Goal: Information Seeking & Learning: Learn about a topic

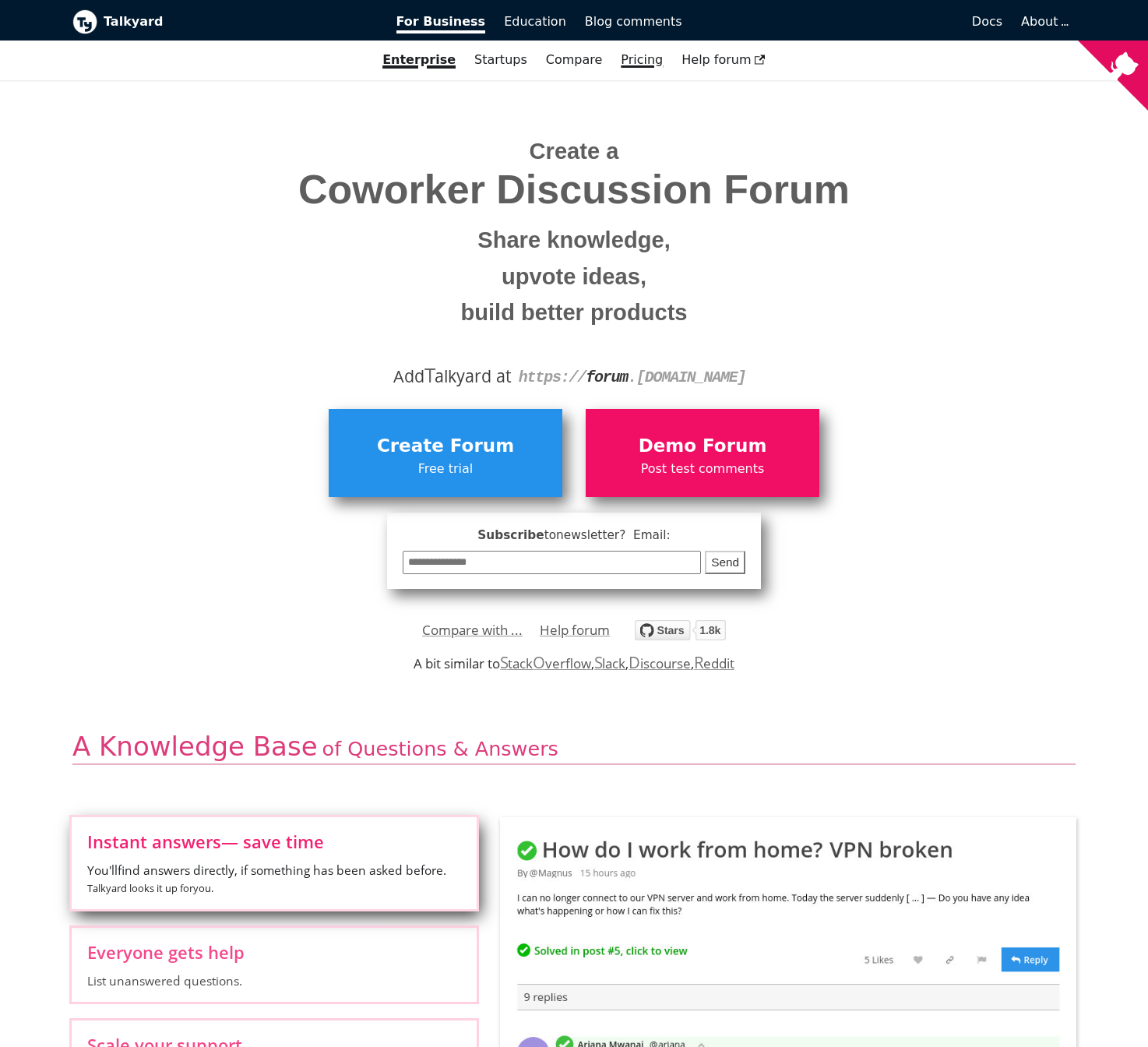
click at [638, 63] on link "Pricing" at bounding box center [642, 60] width 61 height 26
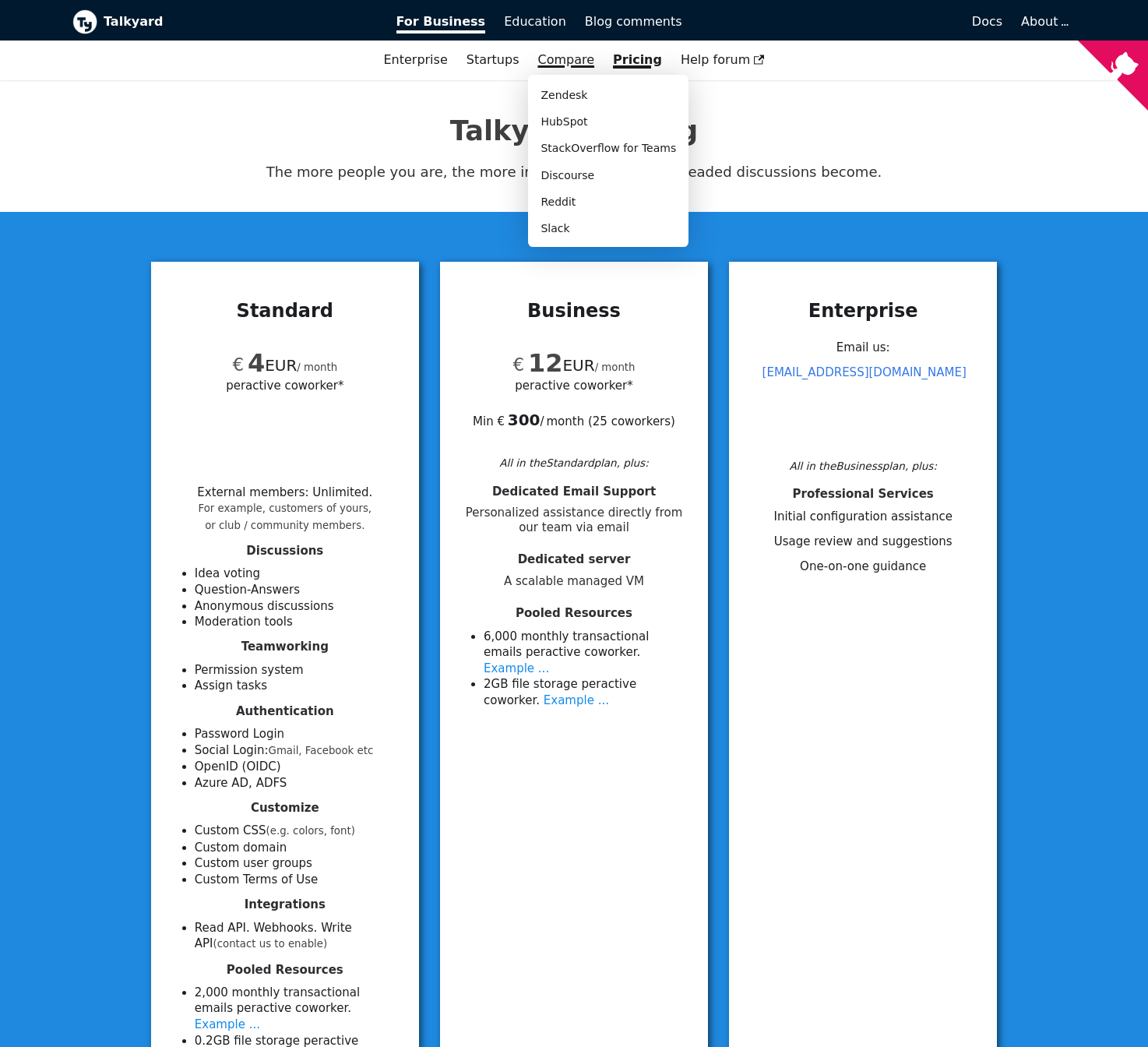
click at [577, 62] on link "Compare" at bounding box center [566, 59] width 56 height 15
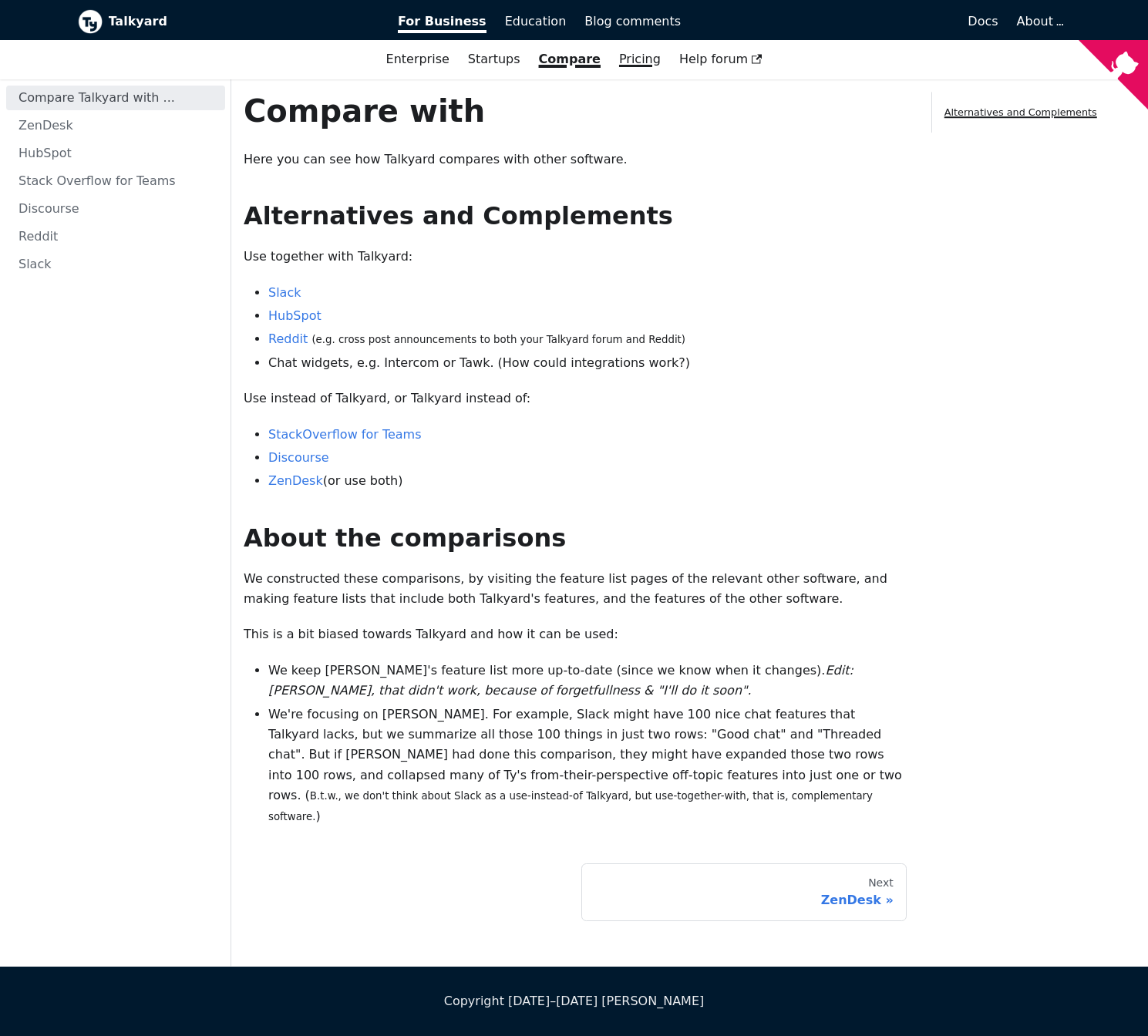
click at [619, 60] on link "Pricing" at bounding box center [640, 59] width 60 height 26
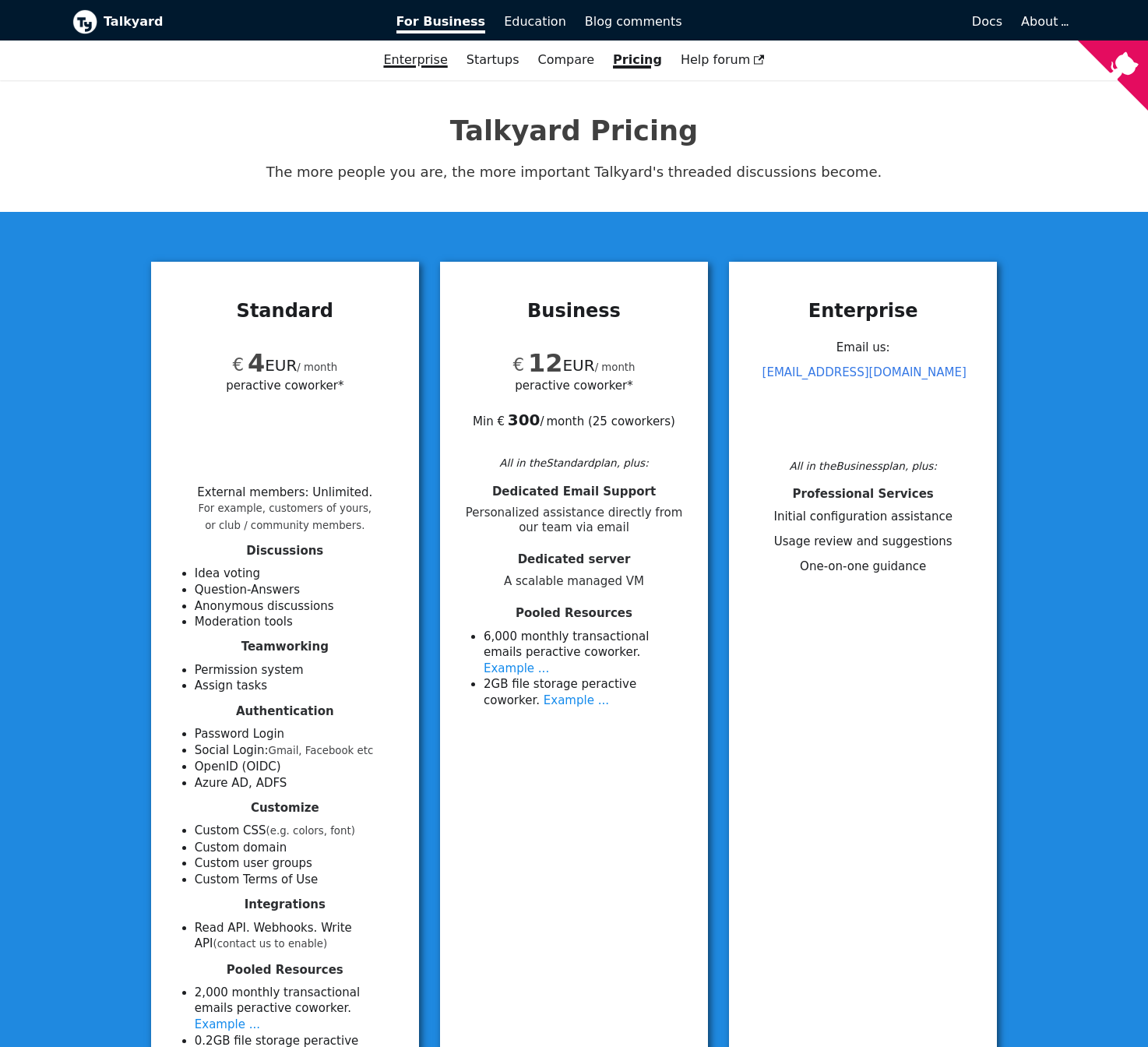
click at [441, 56] on link "Enterprise" at bounding box center [416, 60] width 83 height 26
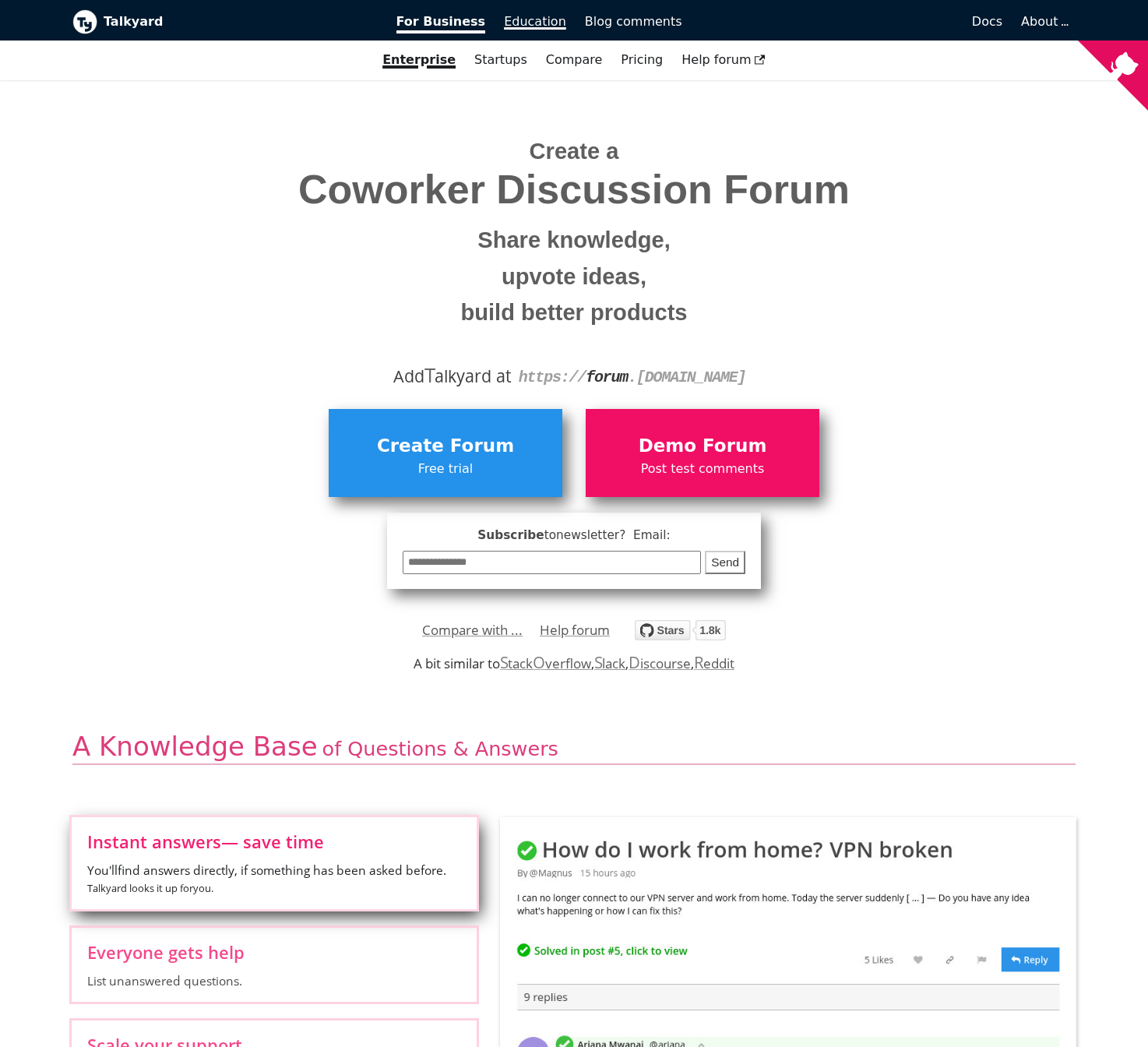
click at [511, 30] on link "Education" at bounding box center [535, 22] width 81 height 26
